Goal: Information Seeking & Learning: Learn about a topic

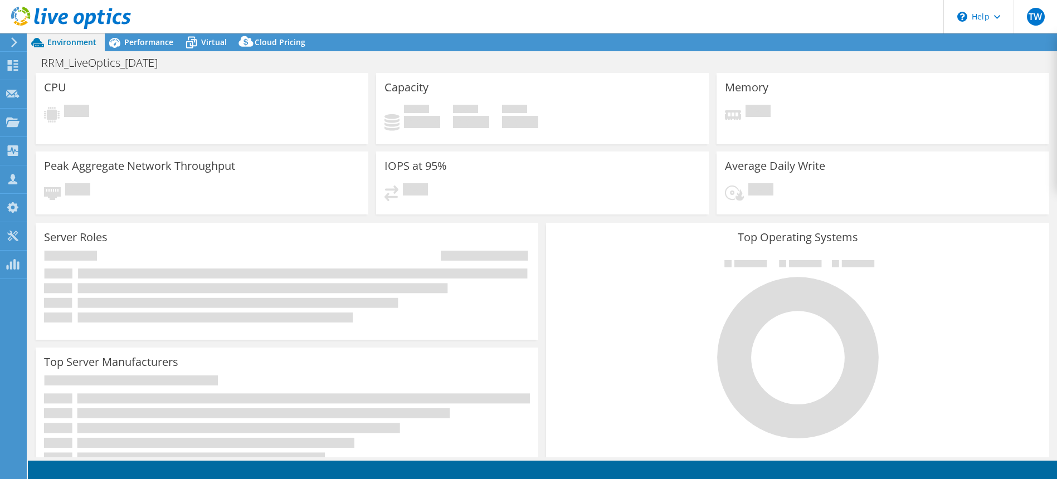
select select "USD"
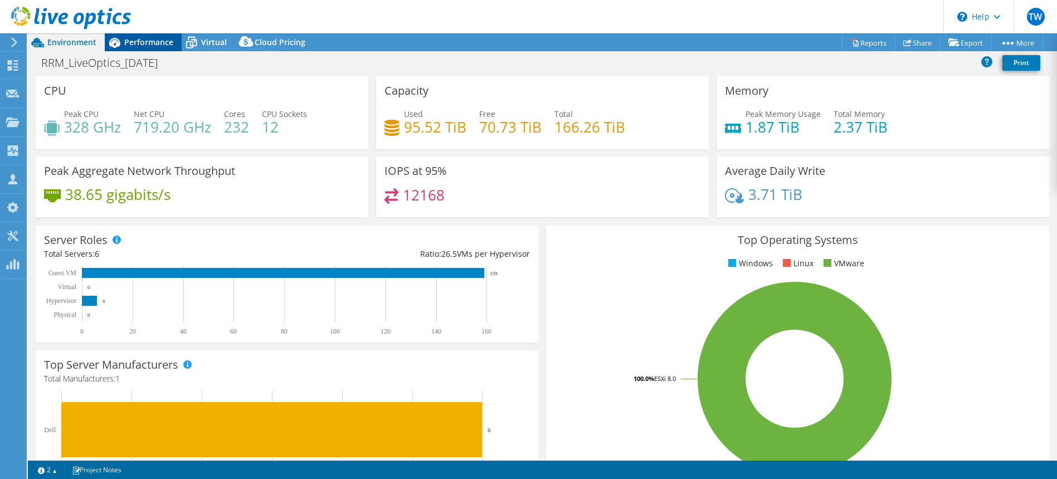
click at [150, 47] on div "Performance" at bounding box center [143, 42] width 77 height 18
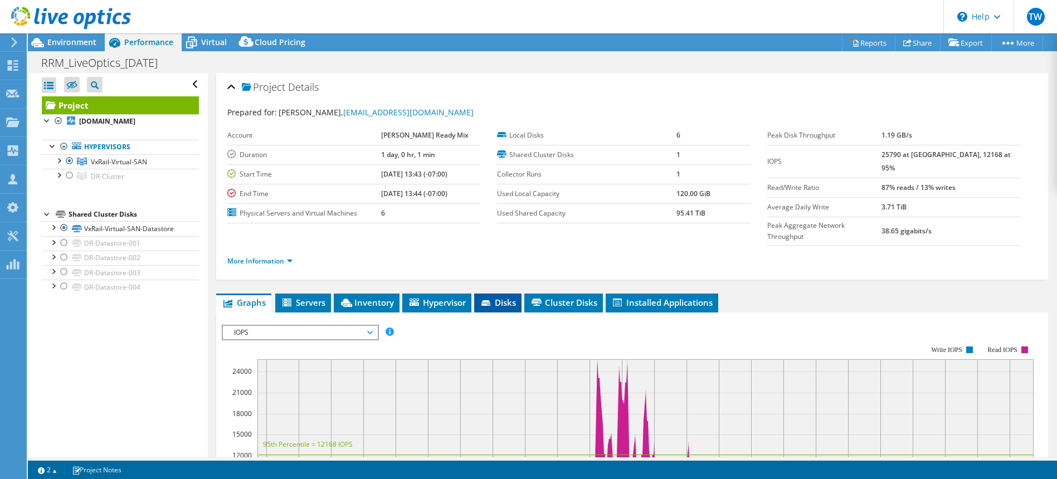
click at [492, 300] on icon at bounding box center [486, 303] width 11 height 7
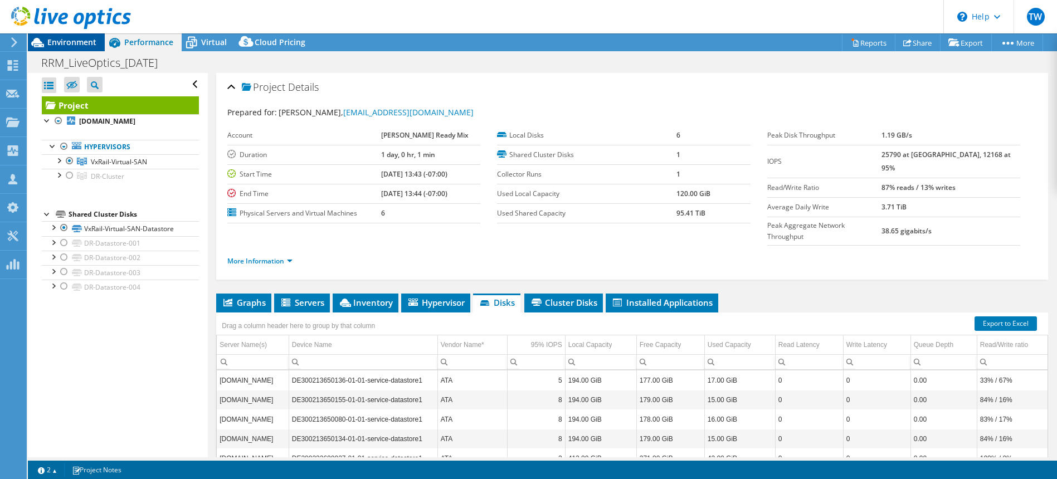
click at [72, 42] on span "Environment" at bounding box center [71, 42] width 49 height 11
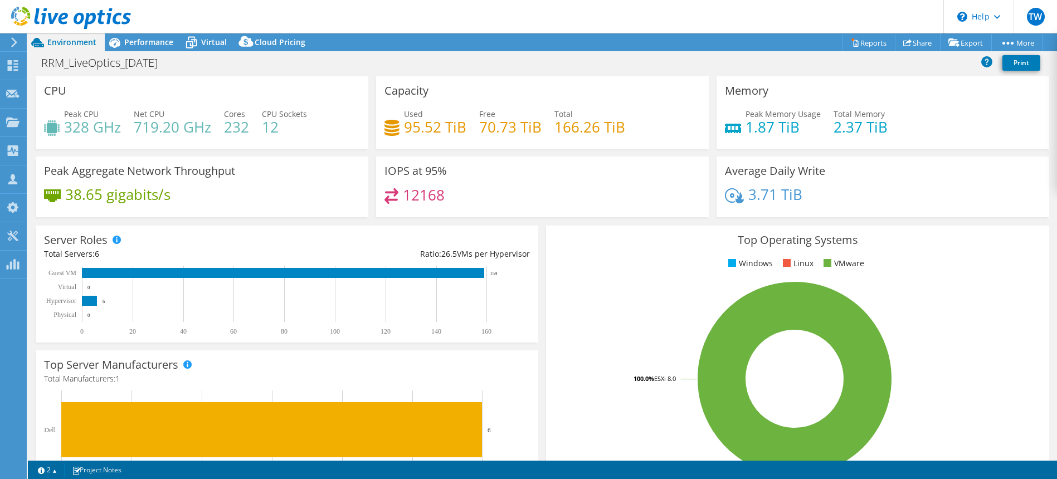
drag, startPoint x: 141, startPoint y: 42, endPoint x: 432, endPoint y: 99, distance: 296.3
click at [140, 42] on span "Performance" at bounding box center [148, 42] width 49 height 11
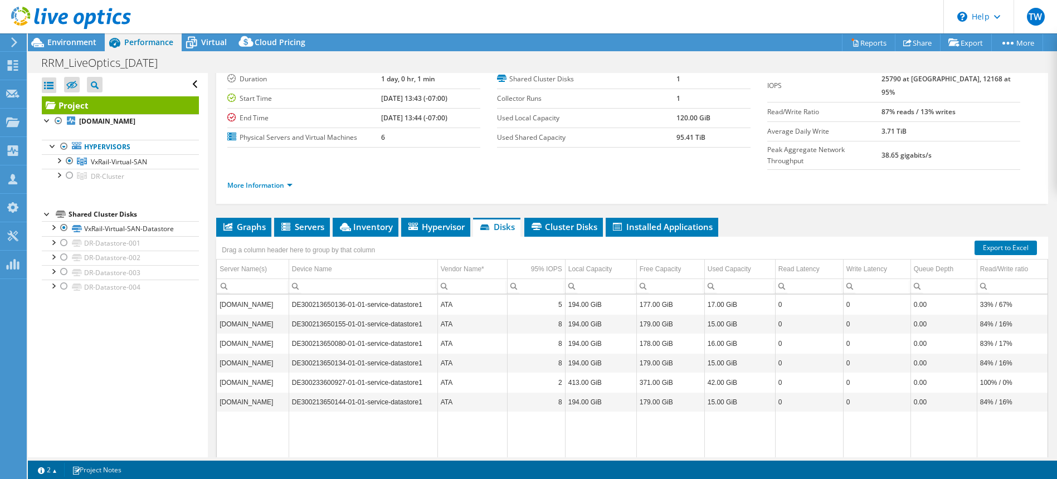
scroll to position [76, 0]
click at [60, 43] on span "Environment" at bounding box center [71, 42] width 49 height 11
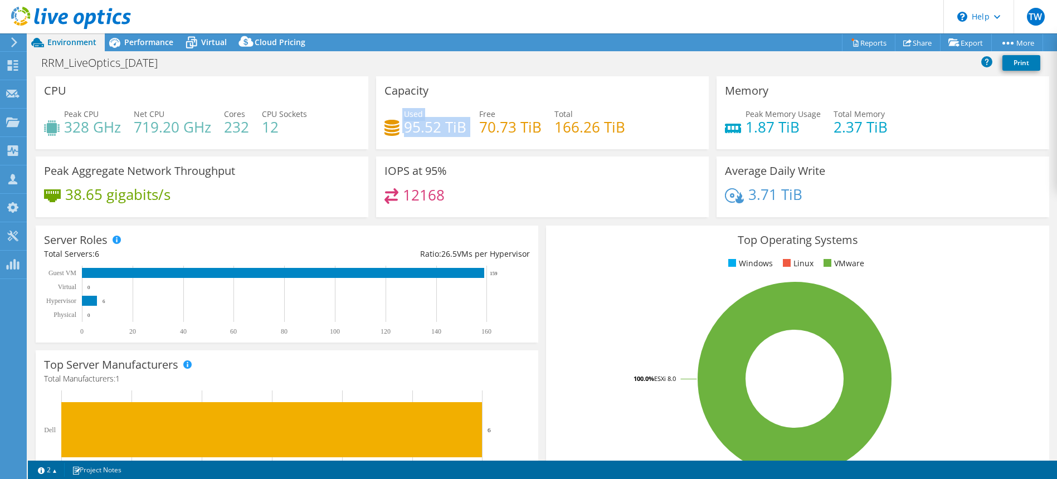
drag, startPoint x: 466, startPoint y: 125, endPoint x: 382, endPoint y: 123, distance: 84.2
click at [382, 123] on div "Capacity Used 95.52 TiB Free 70.73 TiB Total 166.26 TiB" at bounding box center [542, 112] width 333 height 73
drag, startPoint x: 107, startPoint y: 126, endPoint x: 124, endPoint y: 125, distance: 16.7
click at [124, 125] on div "Peak CPU 328 GHz Net CPU 719.20 GHz Cores 232 CPU Sockets 12" at bounding box center [202, 126] width 316 height 36
drag, startPoint x: 690, startPoint y: 125, endPoint x: 684, endPoint y: 125, distance: 6.7
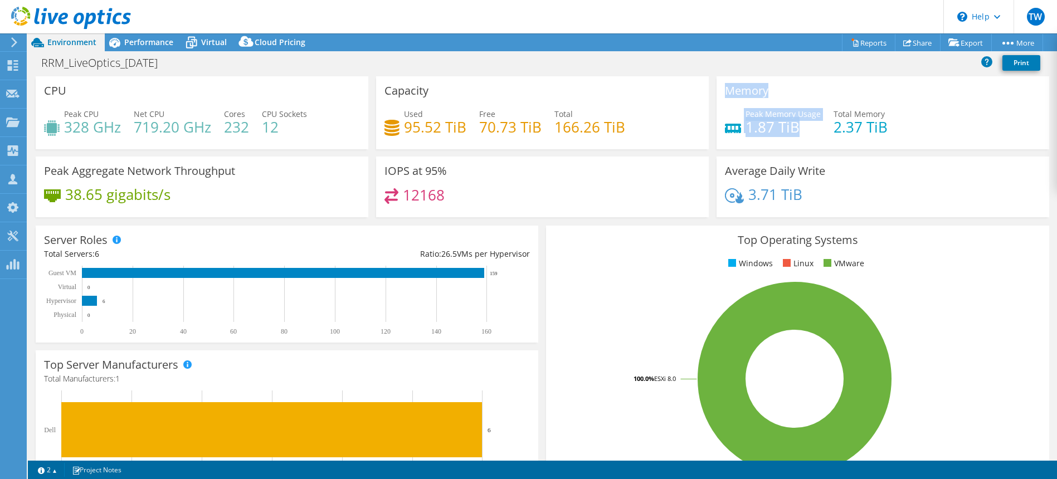
click at [684, 125] on div "CPU Peak CPU 328 GHz Net CPU 719.20 GHz Cores 232 CPU Sockets 12 Capacity Used …" at bounding box center [542, 150] width 1021 height 148
